Goal: Task Accomplishment & Management: Manage account settings

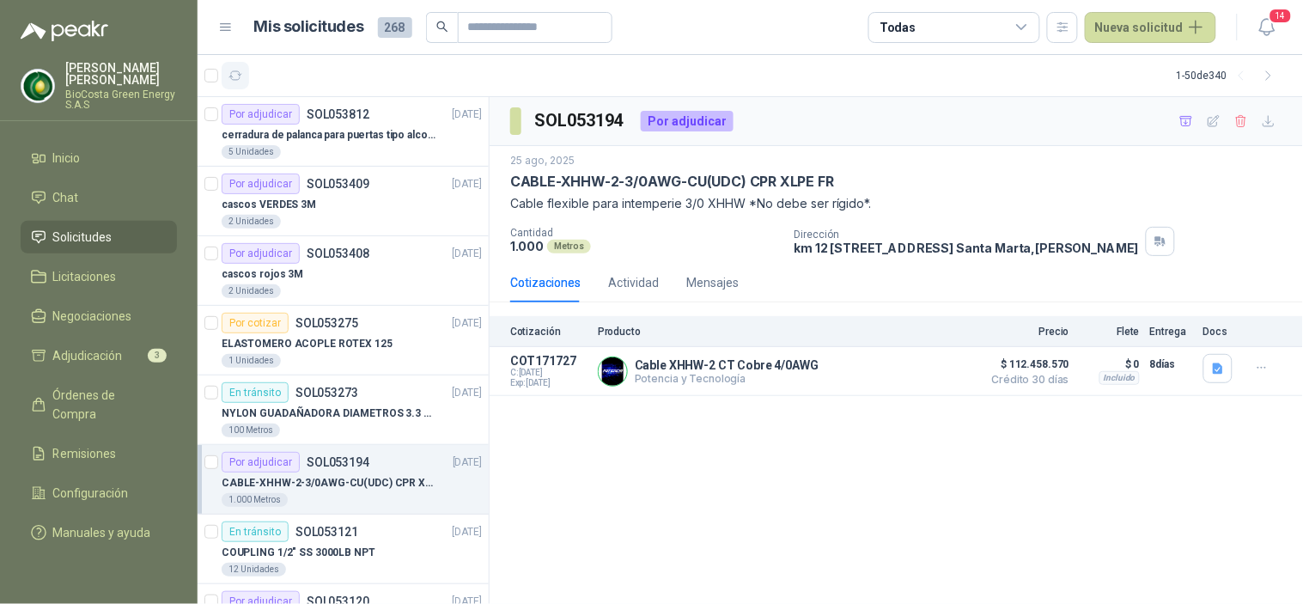
click at [243, 80] on button "button" at bounding box center [235, 75] width 27 height 27
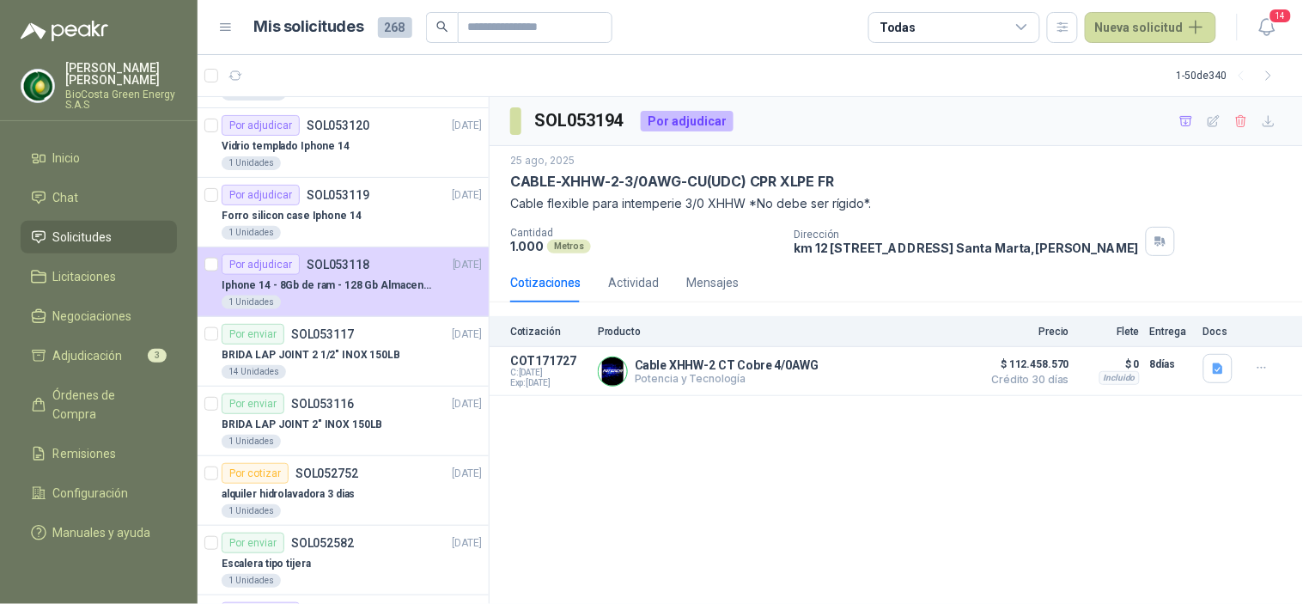
scroll to position [477, 0]
click at [1275, 33] on icon "button" at bounding box center [1267, 26] width 21 height 21
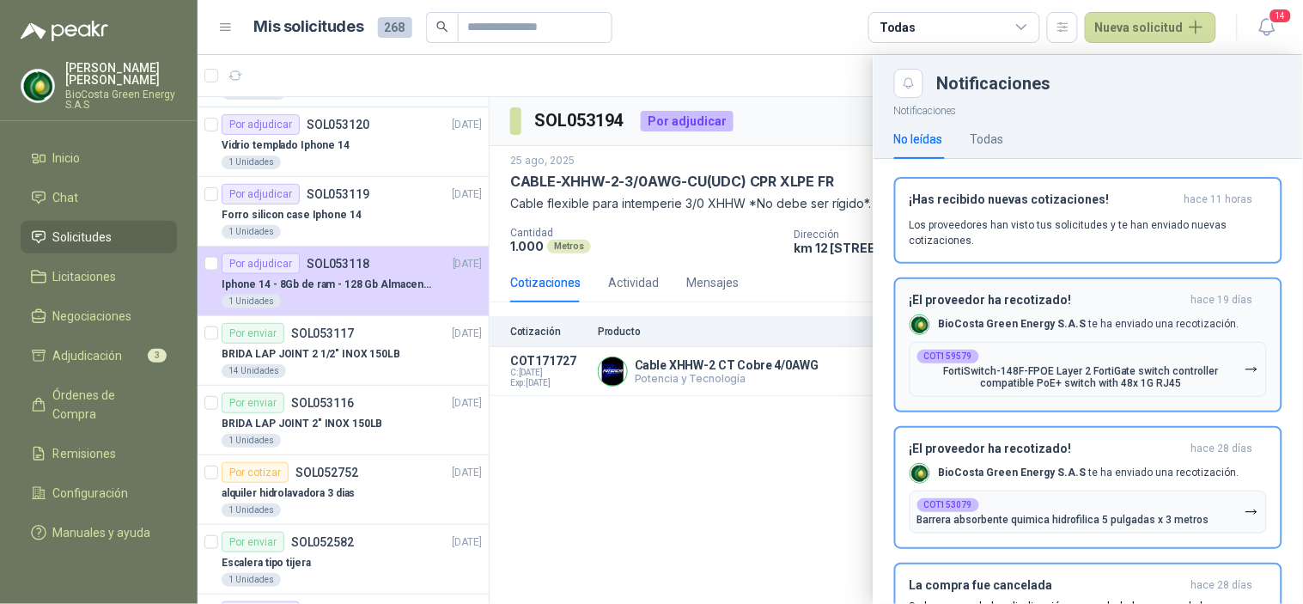
scroll to position [0, 0]
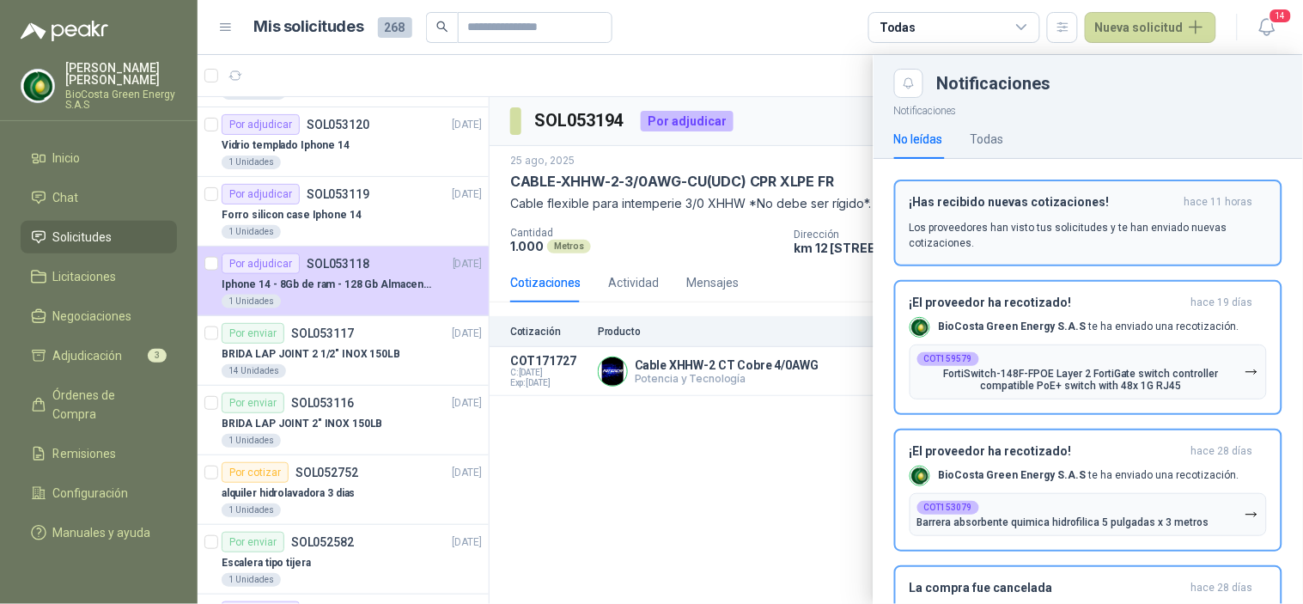
click at [1012, 235] on p "Los proveedores han visto tus solicitudes y te han enviado nuevas cotizaciones." at bounding box center [1088, 235] width 357 height 31
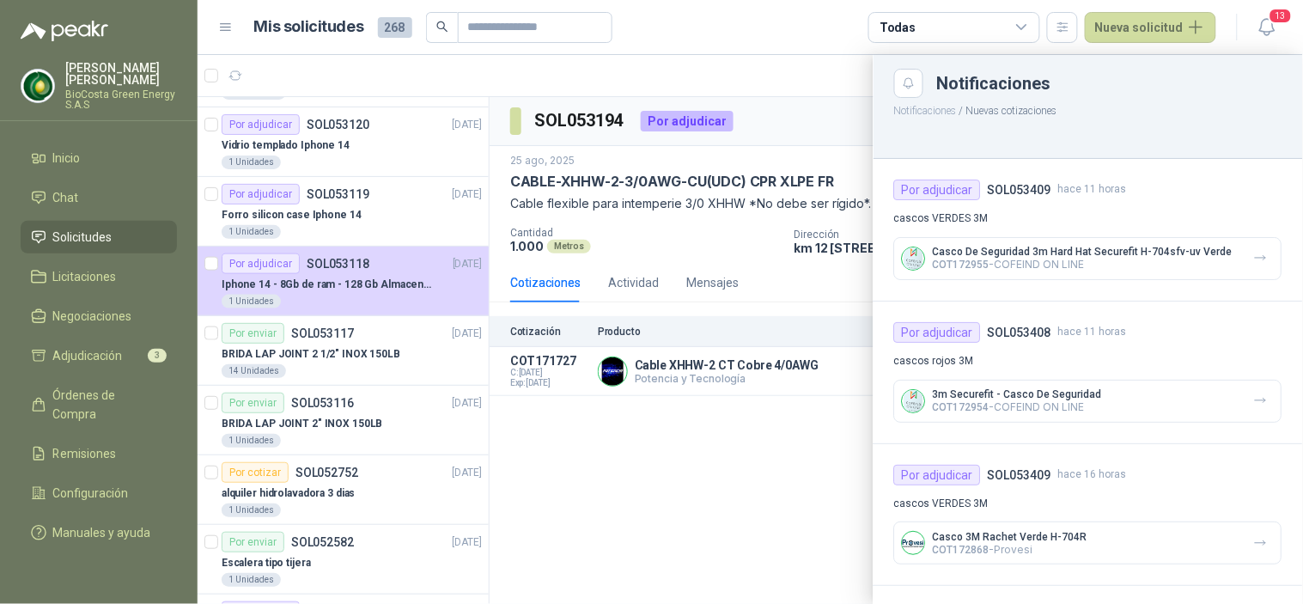
click at [759, 445] on div at bounding box center [750, 329] width 1105 height 549
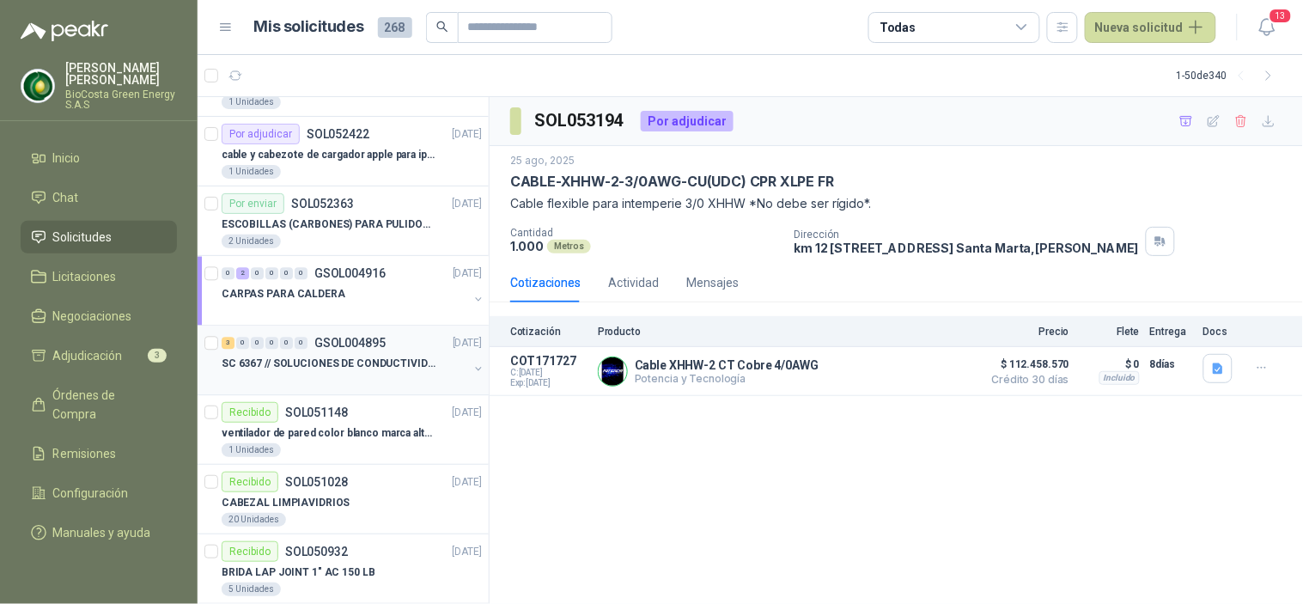
scroll to position [667, 0]
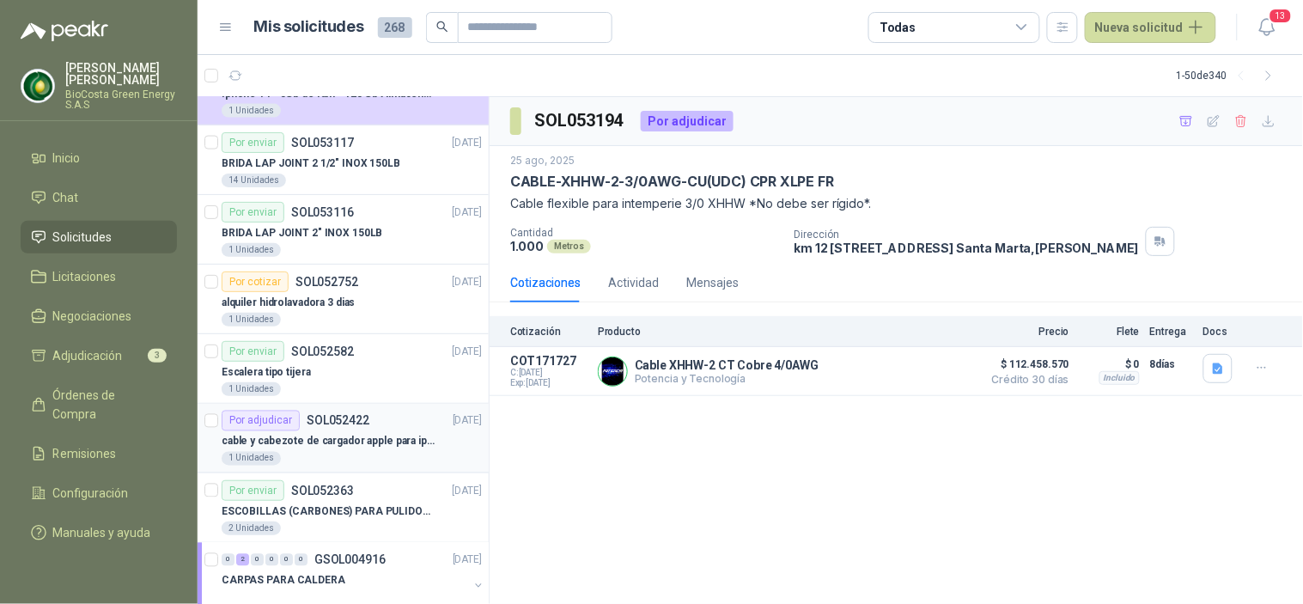
click at [310, 449] on p "cable y cabezote de cargador apple para iphone" at bounding box center [329, 442] width 214 height 16
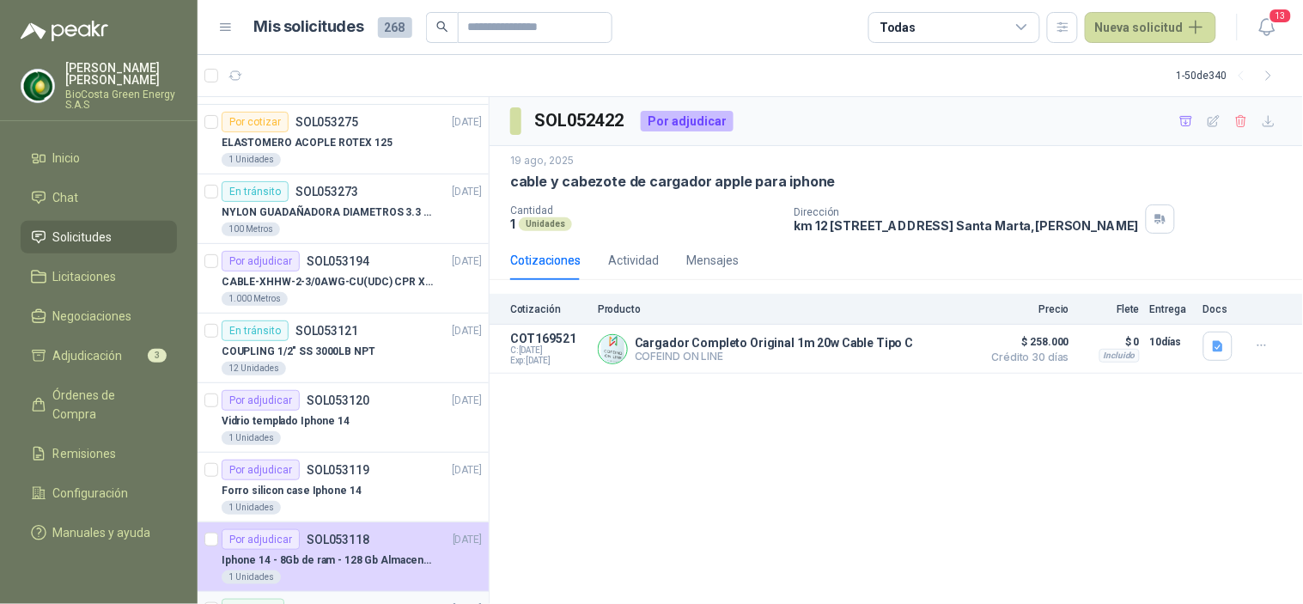
scroll to position [191, 0]
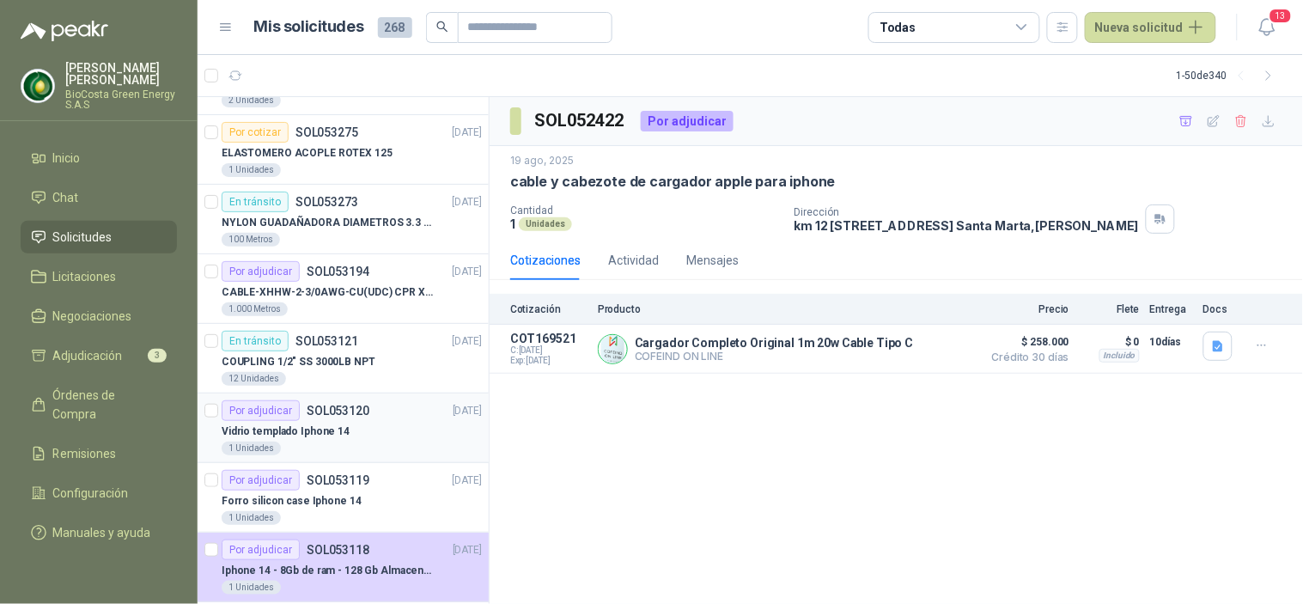
click at [289, 447] on div "1 Unidades" at bounding box center [352, 448] width 260 height 14
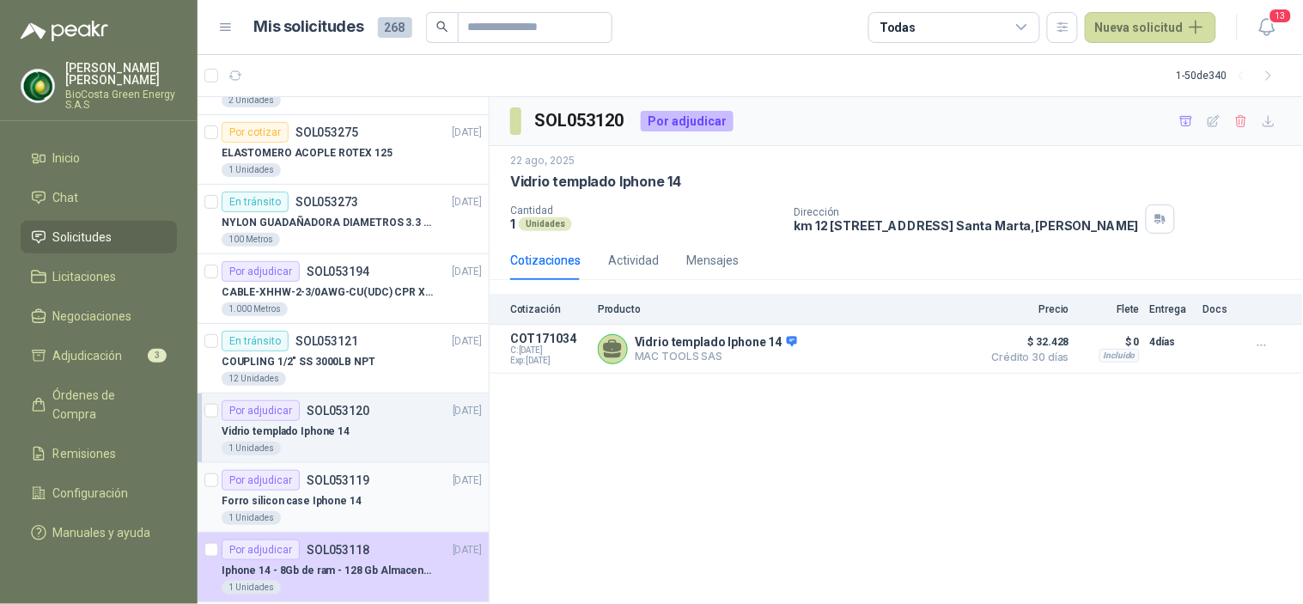
click at [304, 488] on div "Por adjudicar SOL053119" at bounding box center [296, 480] width 148 height 21
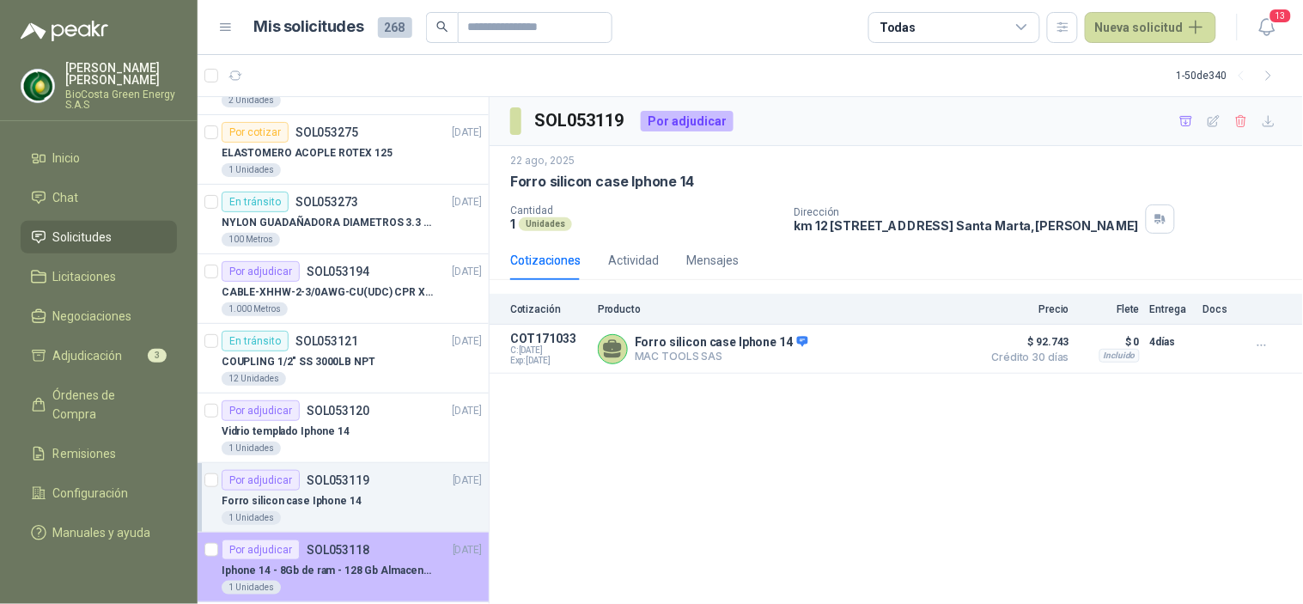
click at [307, 541] on div "Por adjudicar SOL053118" at bounding box center [296, 549] width 148 height 21
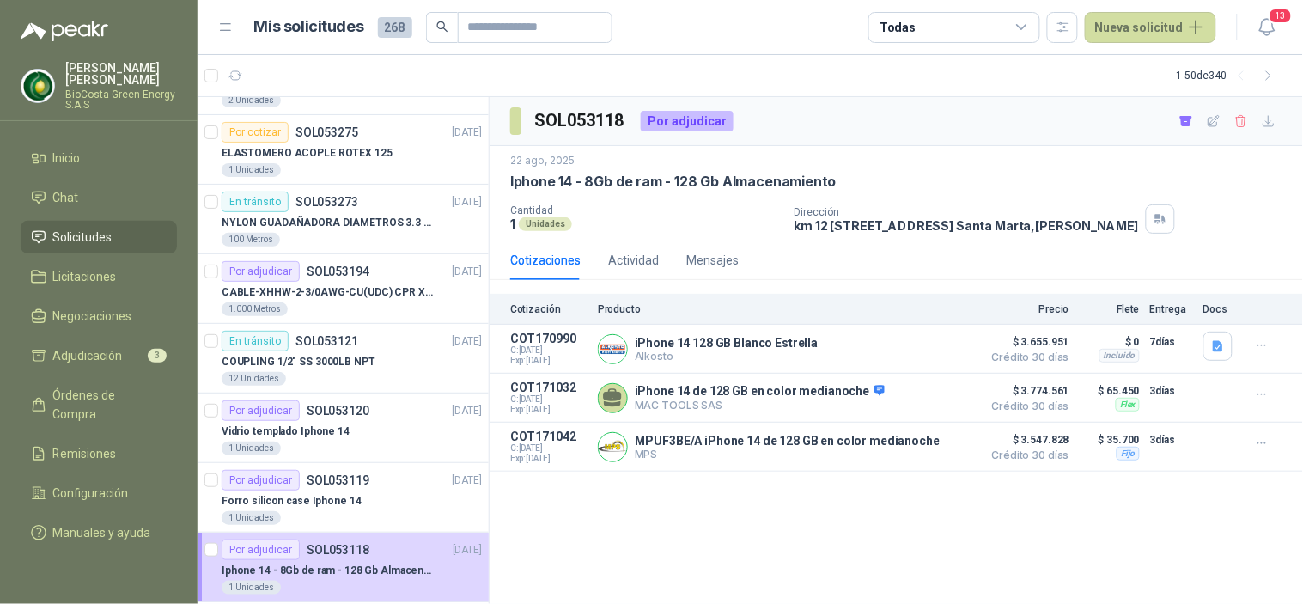
click at [1281, 533] on div "SOL053118 Por adjudicar [DATE] Iphone 14 - 8Gb de ram - 128 Gb Almacenamiento C…" at bounding box center [896, 351] width 813 height 508
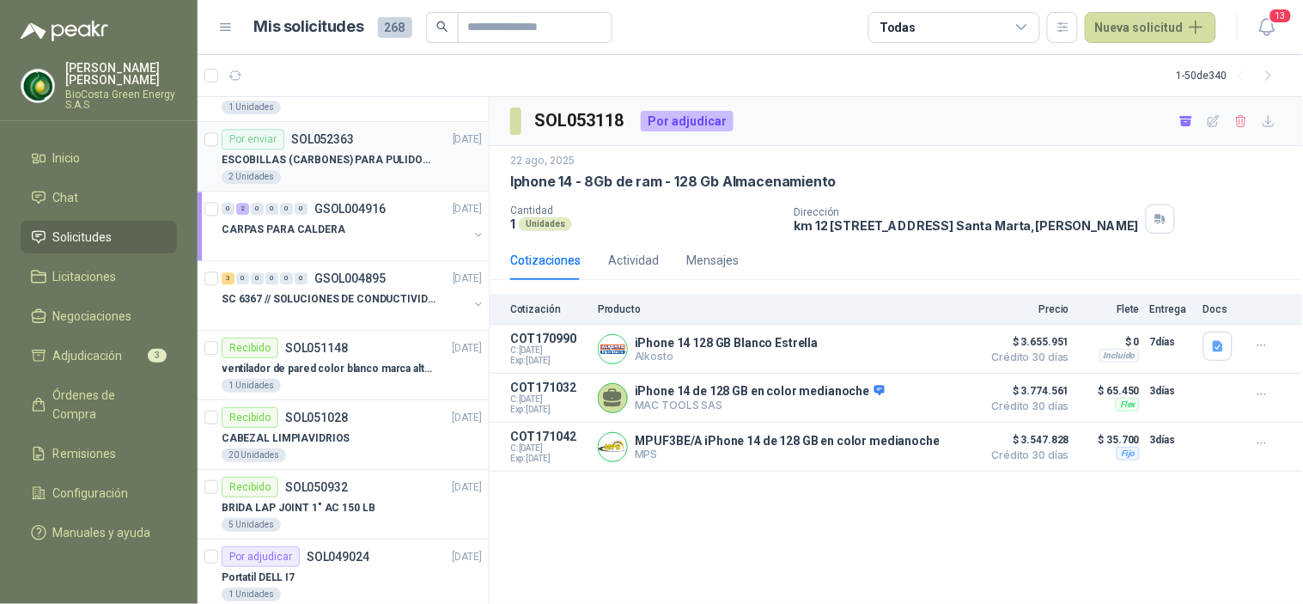
scroll to position [1050, 0]
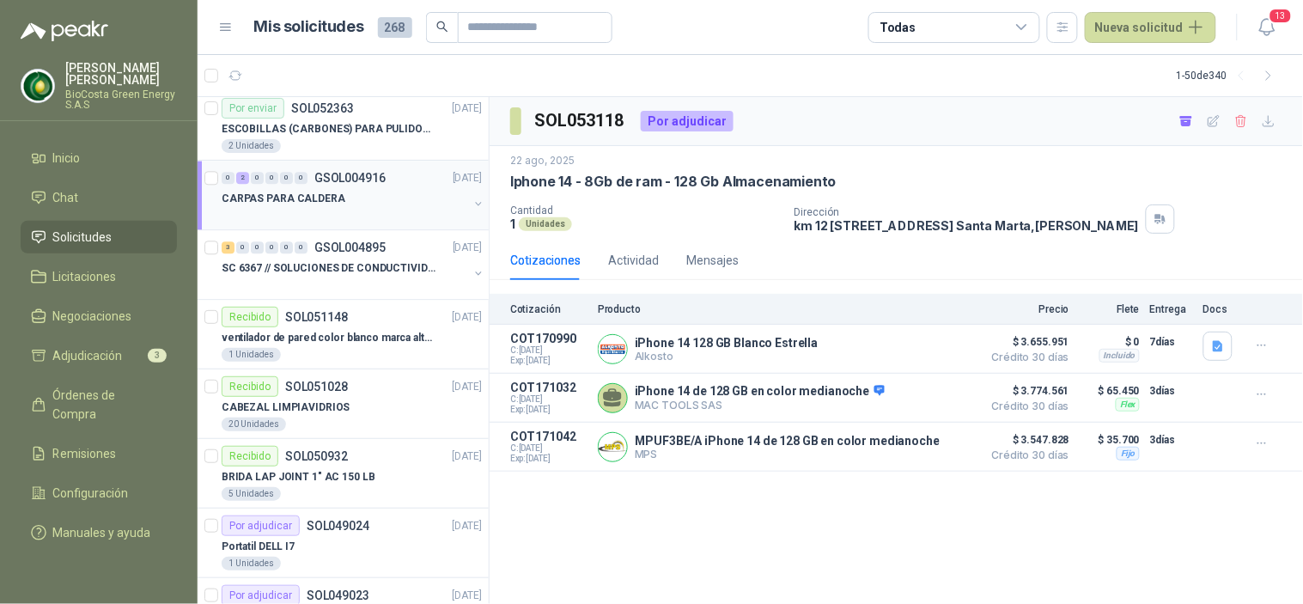
click at [384, 204] on div "CARPAS PARA CALDERA" at bounding box center [345, 198] width 246 height 21
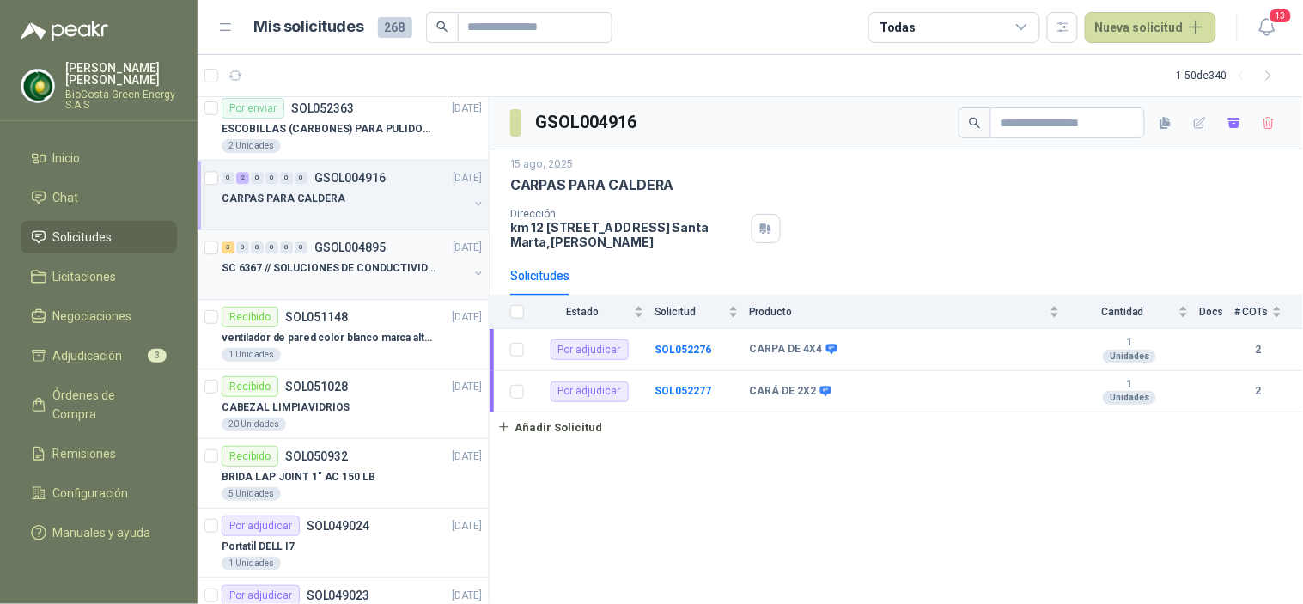
click at [366, 271] on p "SC 6367 // SOLUCIONES DE CONDUCTIVIDAD" at bounding box center [329, 268] width 214 height 16
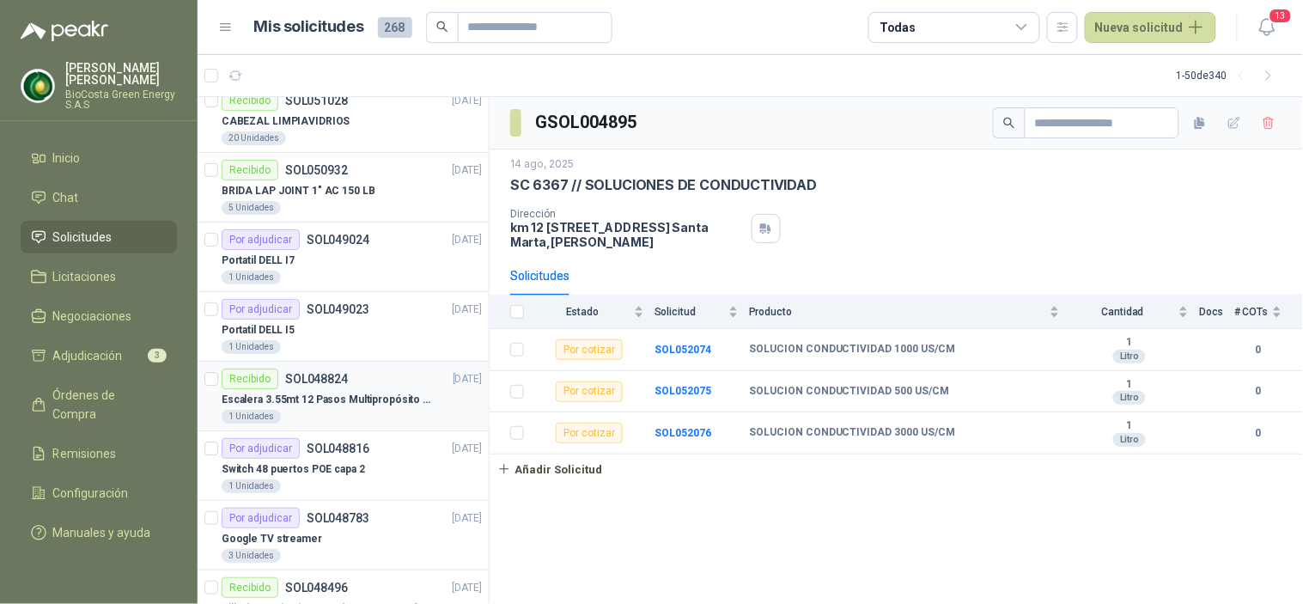
scroll to position [1526, 0]
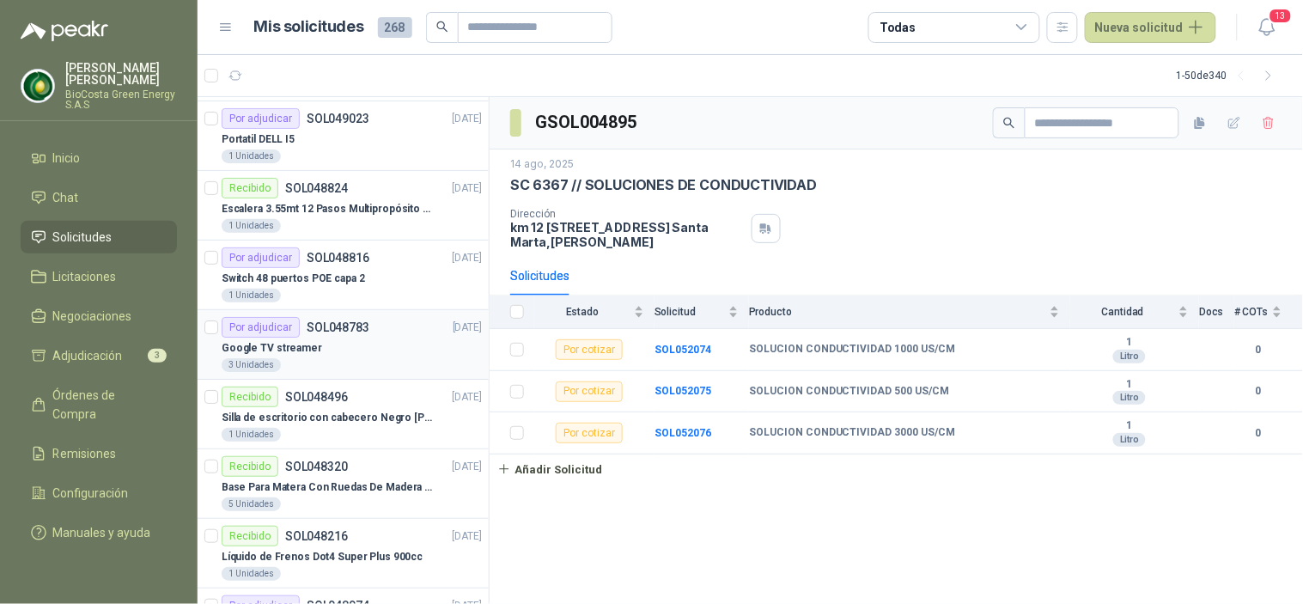
click at [307, 333] on div "Por adjudicar SOL048783" at bounding box center [296, 327] width 148 height 21
